Goal: Transaction & Acquisition: Purchase product/service

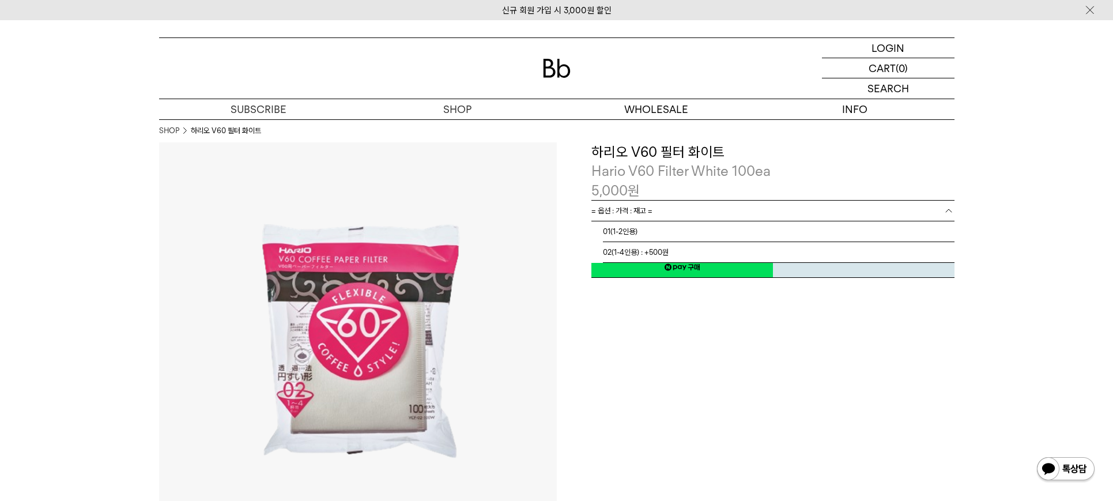
click at [643, 210] on span "= 옵션 : 가격 : 재고 =" at bounding box center [621, 211] width 61 height 20
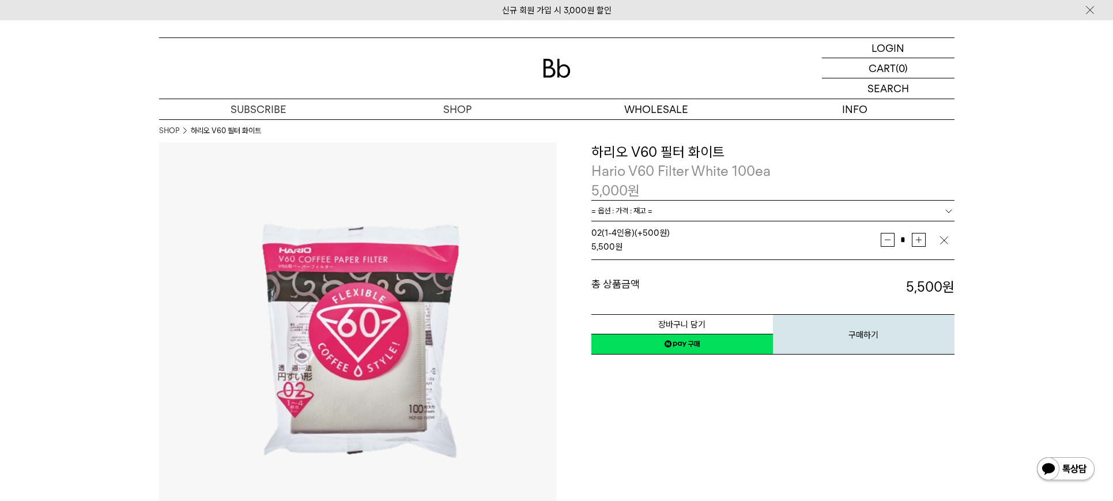
click at [857, 334] on button "구매하기" at bounding box center [864, 334] width 182 height 40
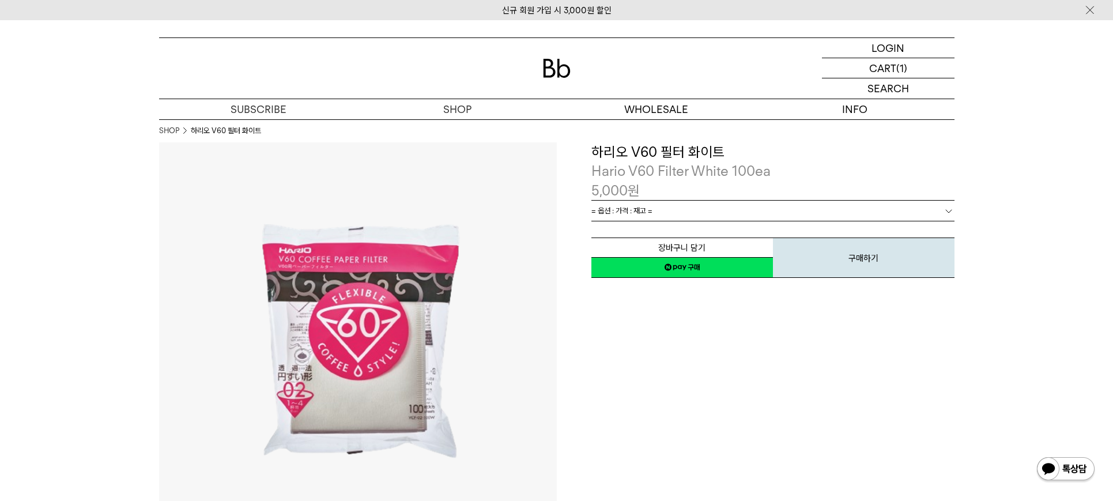
click at [683, 271] on link "네이버페이 구매하기" at bounding box center [682, 267] width 182 height 21
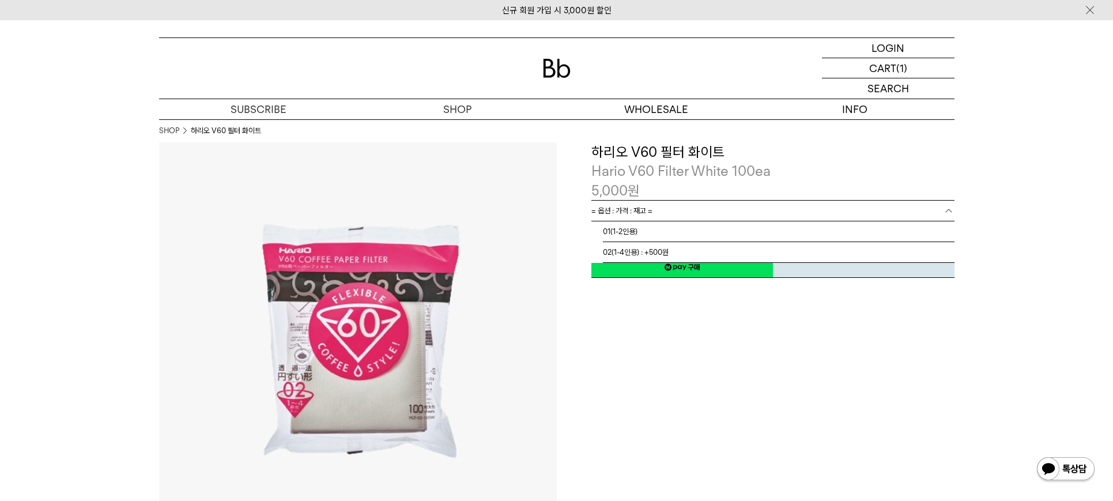
click at [640, 209] on span "= 옵션 : 가격 : 재고 =" at bounding box center [621, 211] width 61 height 20
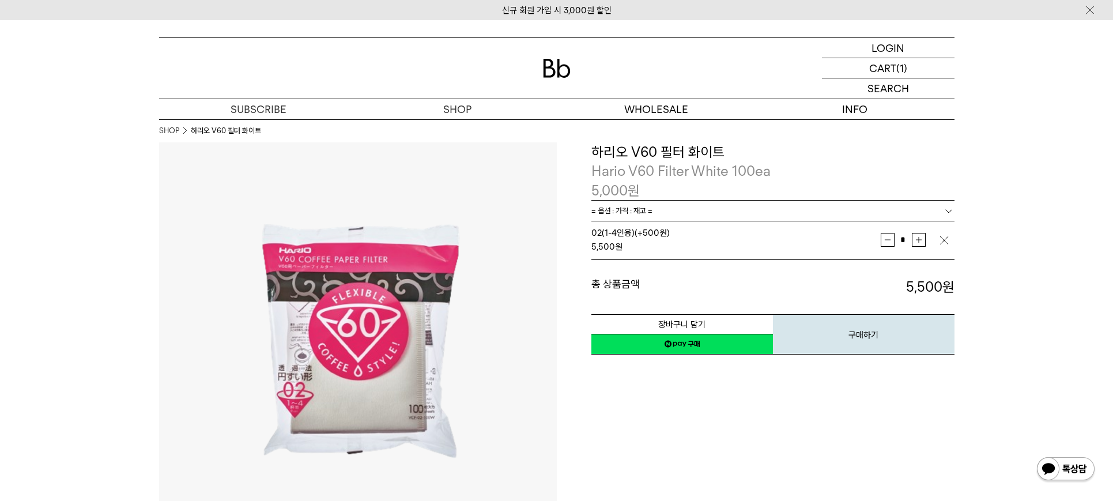
click at [684, 347] on link "네이버페이 구매하기" at bounding box center [682, 344] width 182 height 21
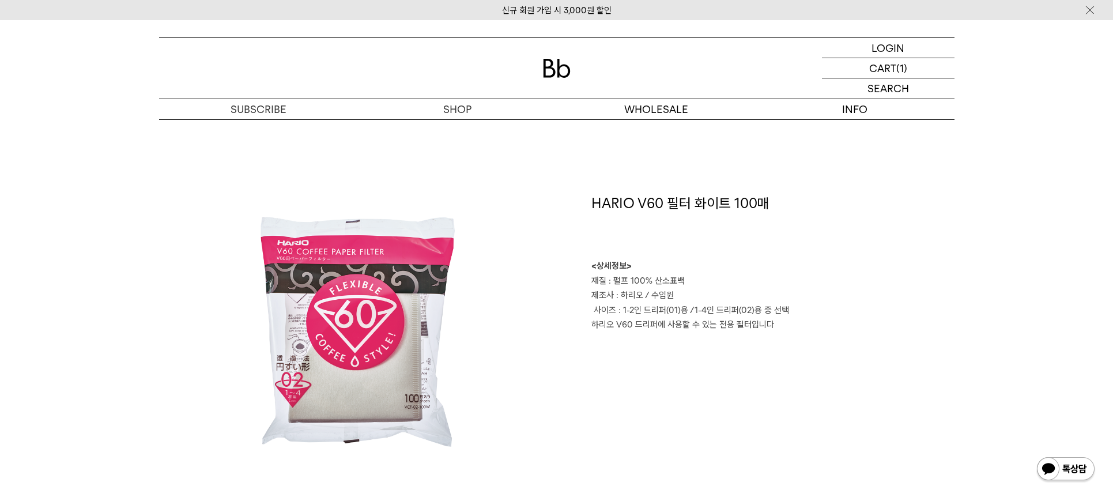
scroll to position [956, 0]
